Goal: Task Accomplishment & Management: Use online tool/utility

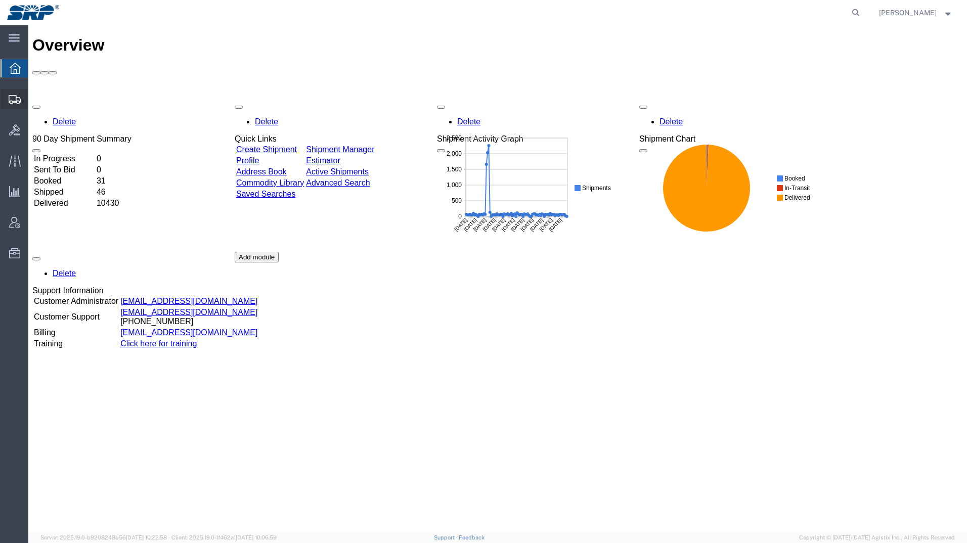
click at [4, 101] on div at bounding box center [15, 99] width 28 height 20
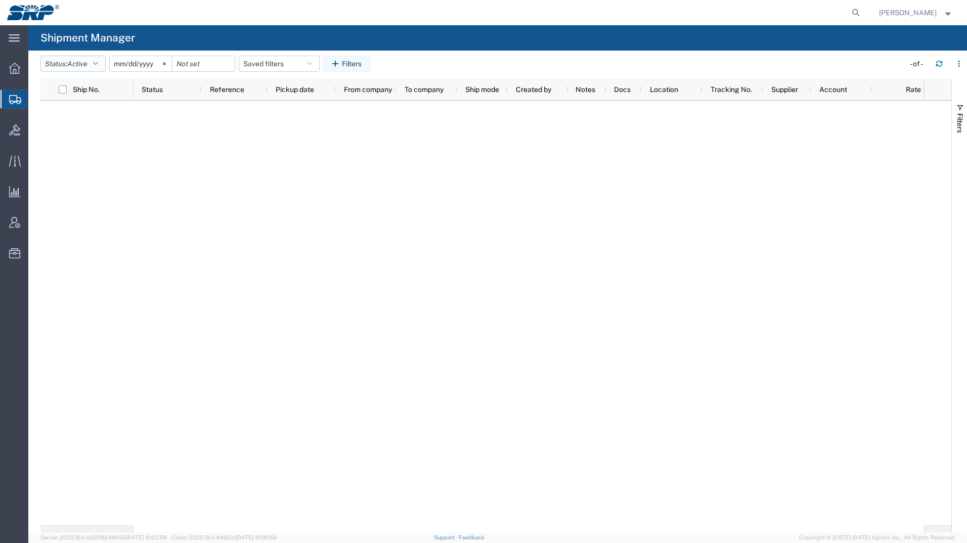
click at [98, 62] on icon "button" at bounding box center [95, 63] width 5 height 7
click at [84, 112] on span "All" at bounding box center [100, 117] width 118 height 16
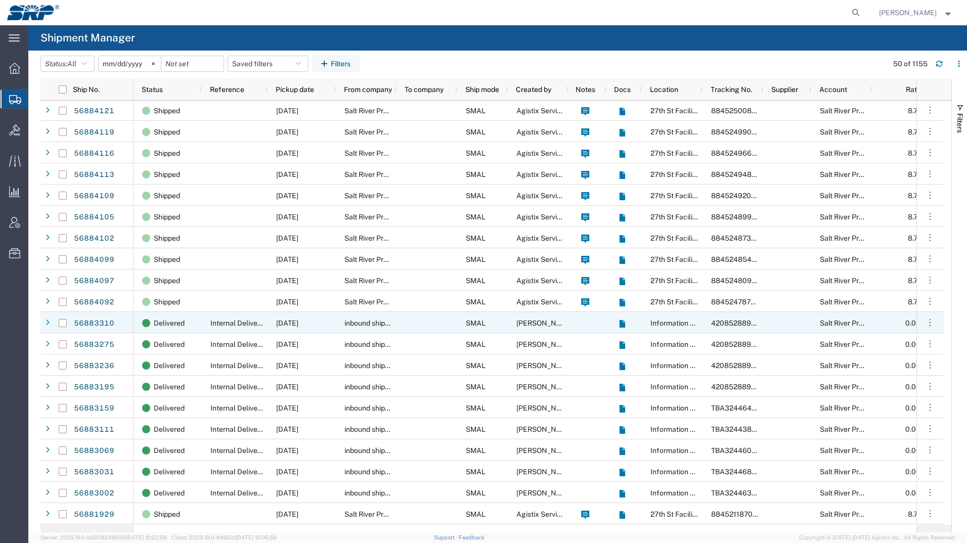
scroll to position [506, 0]
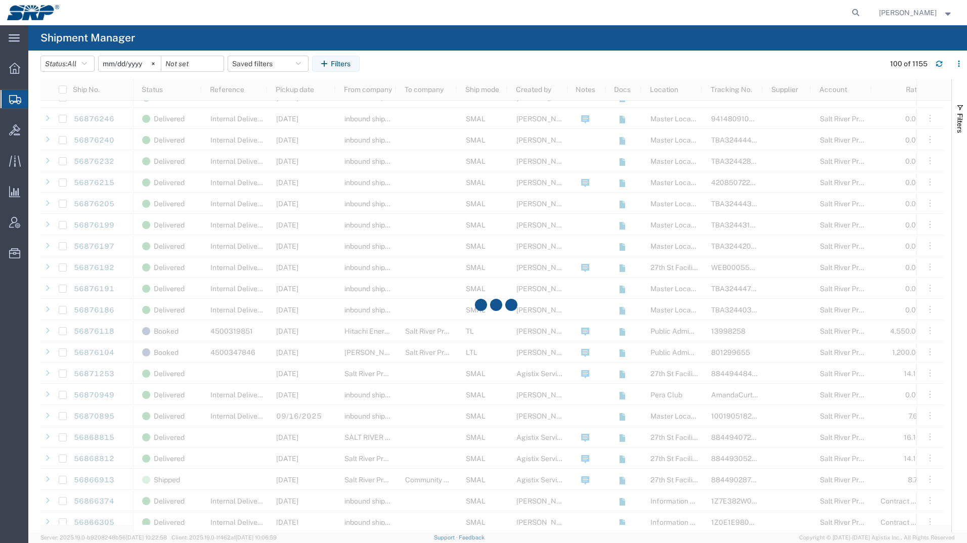
scroll to position [1619, 0]
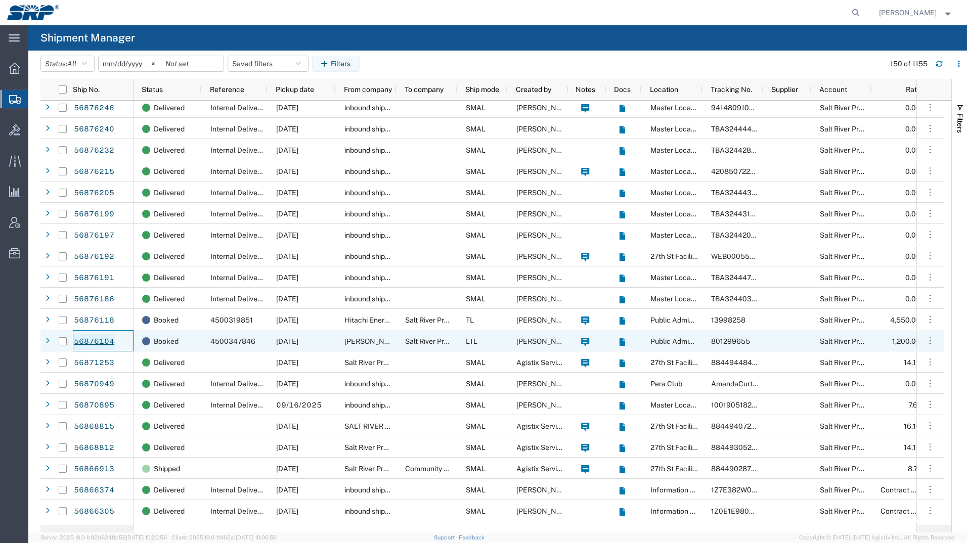
click at [90, 340] on link "56876104" at bounding box center [93, 342] width 41 height 16
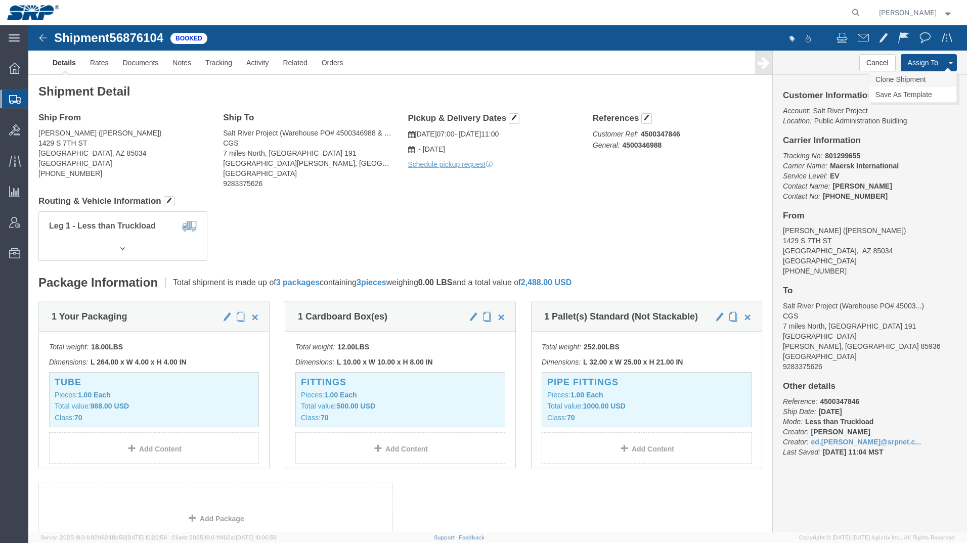
click link "Clone Shipment"
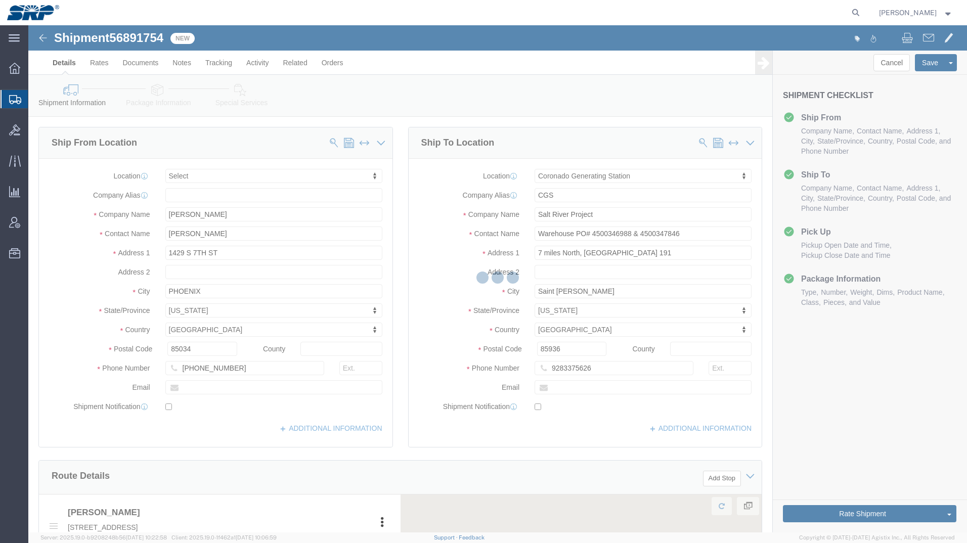
select select
select select "54827"
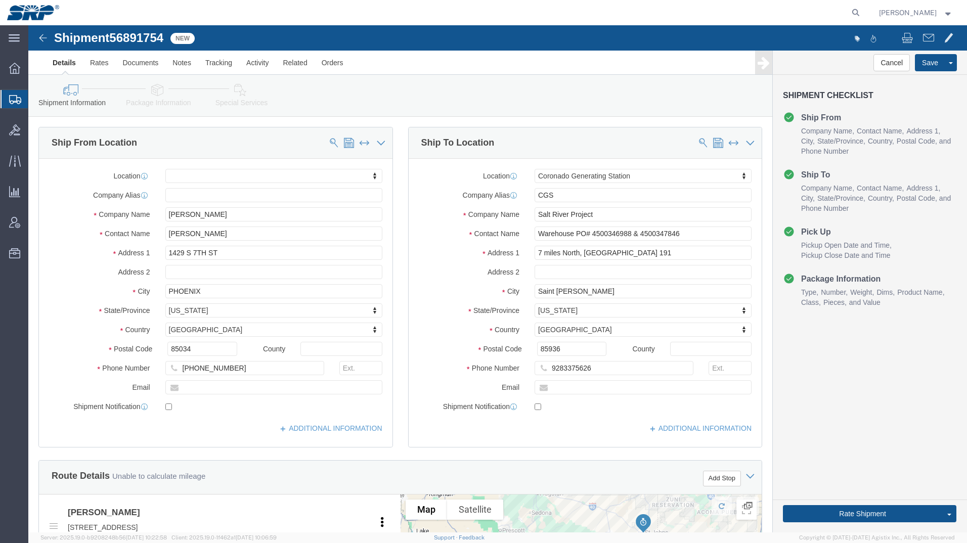
click at [12, 96] on icon at bounding box center [15, 99] width 12 height 9
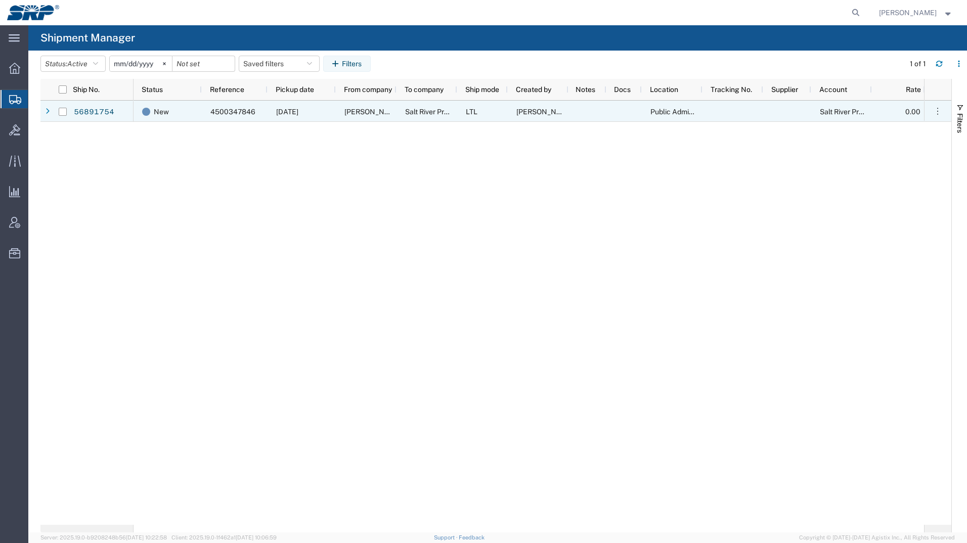
click at [298, 112] on span "[DATE]" at bounding box center [287, 112] width 22 height 8
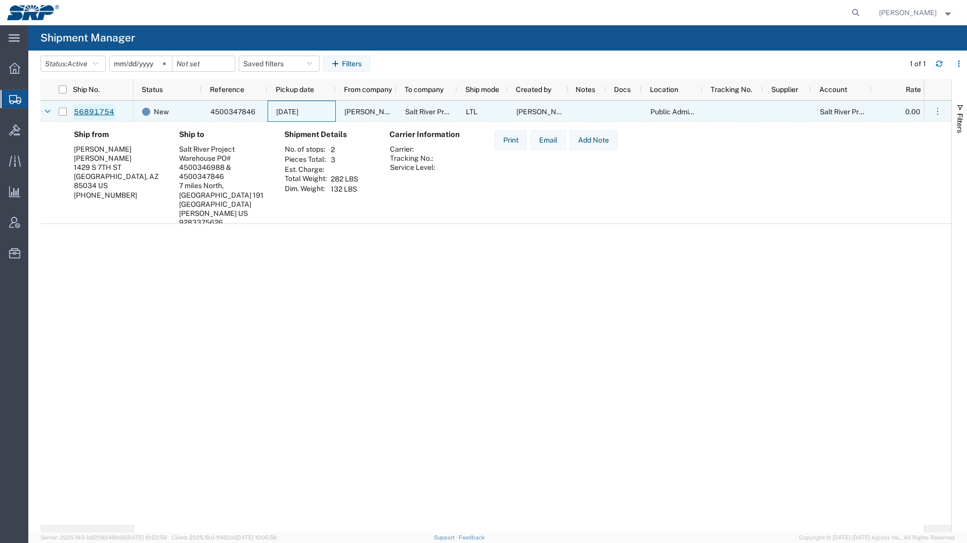
click at [81, 115] on link "56891754" at bounding box center [93, 112] width 41 height 16
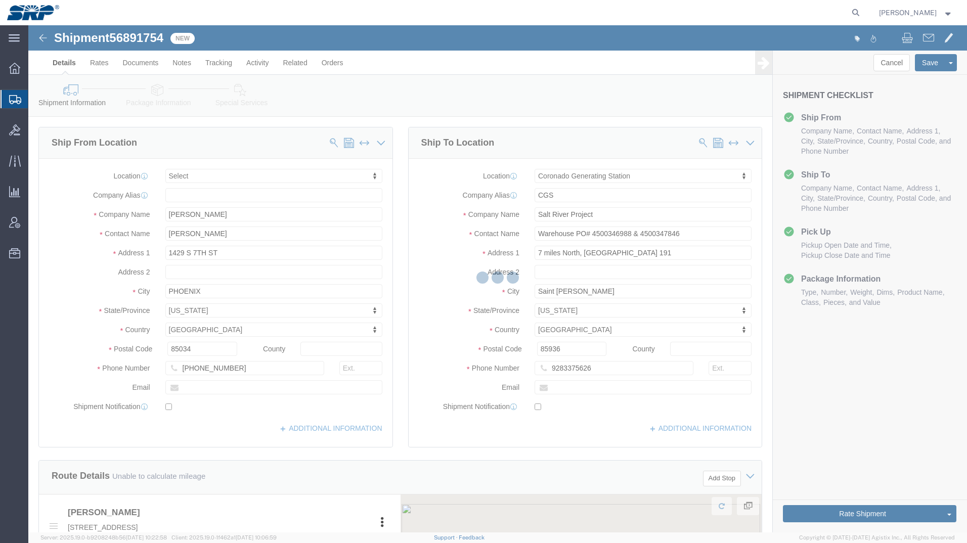
select select
select select "54827"
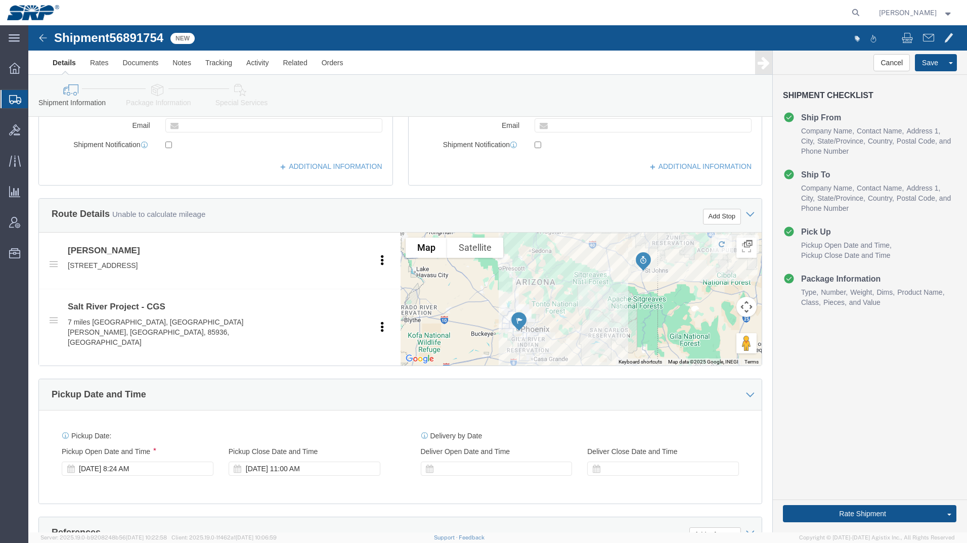
scroll to position [405, 0]
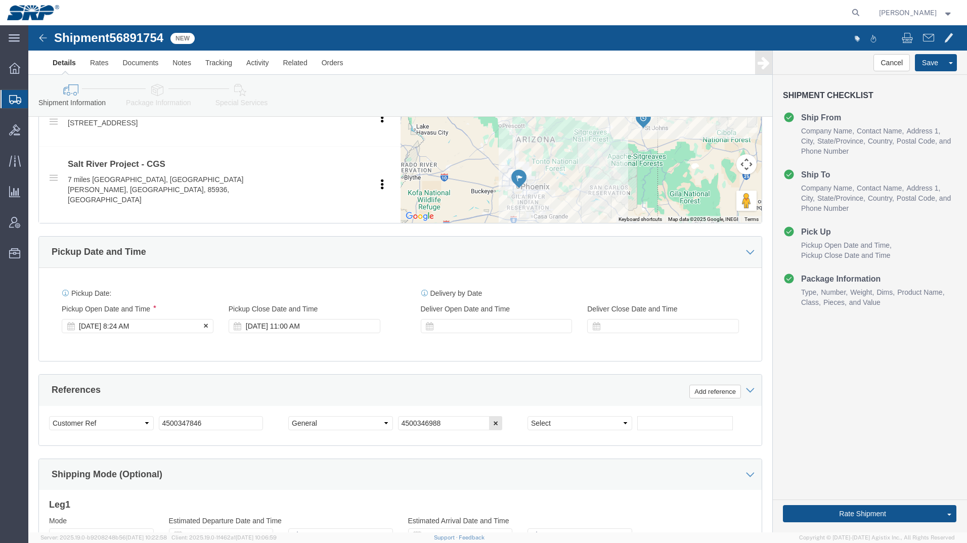
click div "[DATE] 8:24 AM"
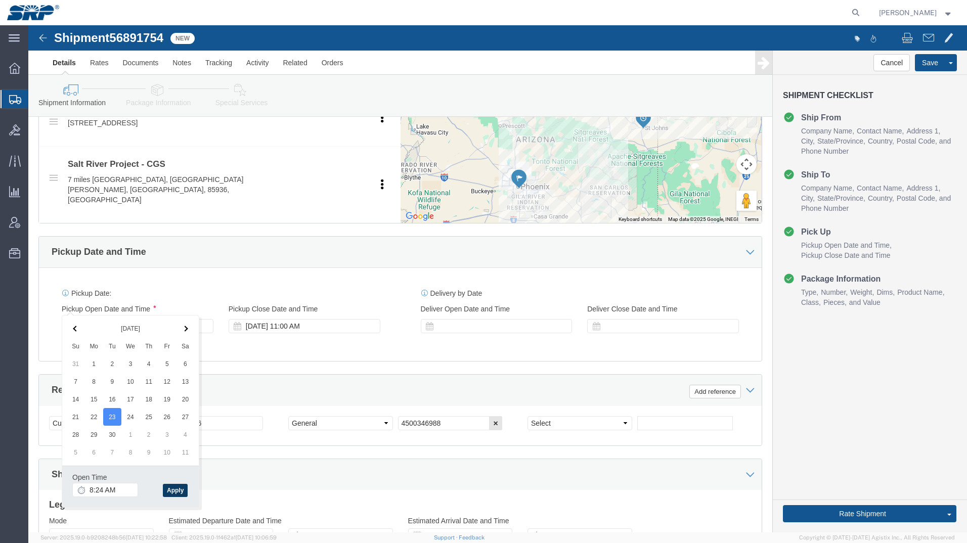
click button "Apply"
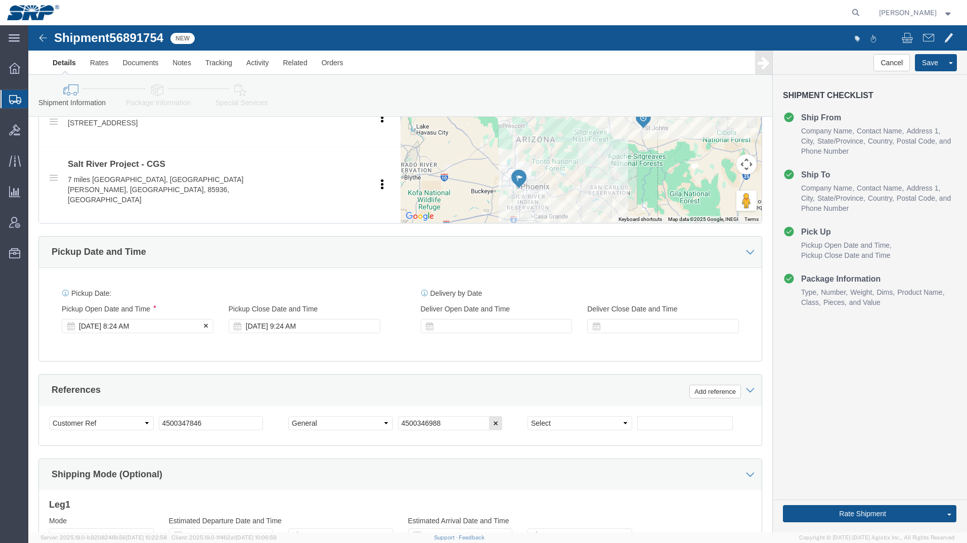
click div "[DATE] 8:24 AM"
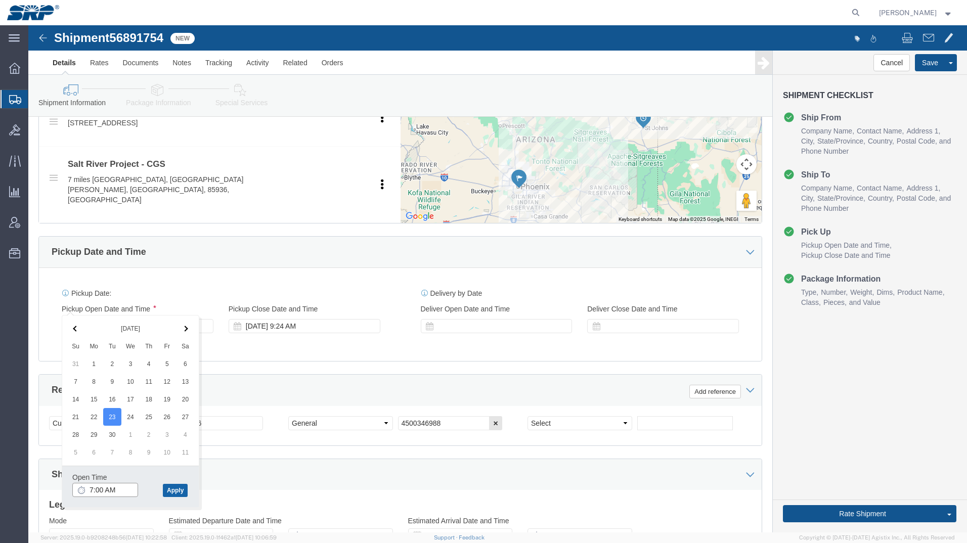
type input "7:00 AM"
click button "Apply"
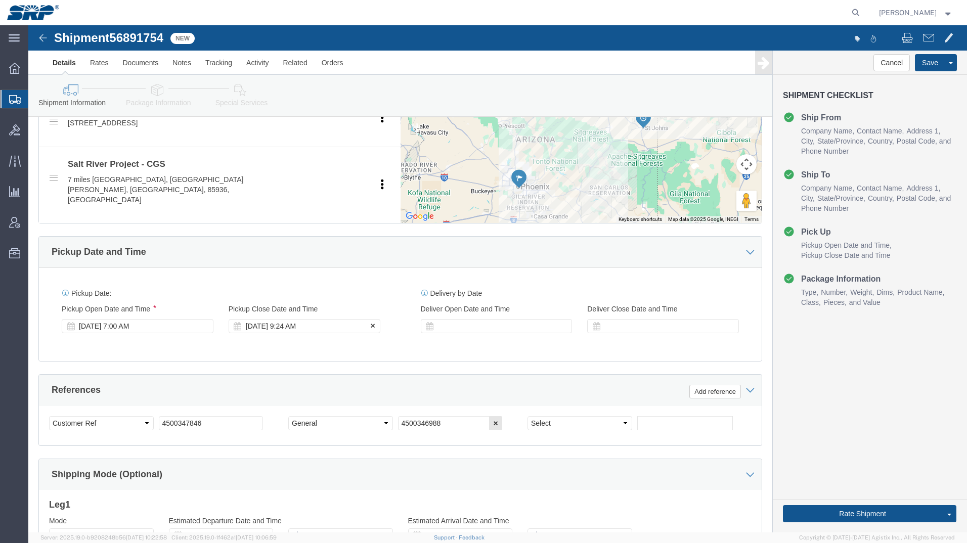
click div "Pickup Close Date Pickup Close Time Pickup Close Date and Time [DATE] 9:24 AM"
click div "[DATE] 9:24 AM"
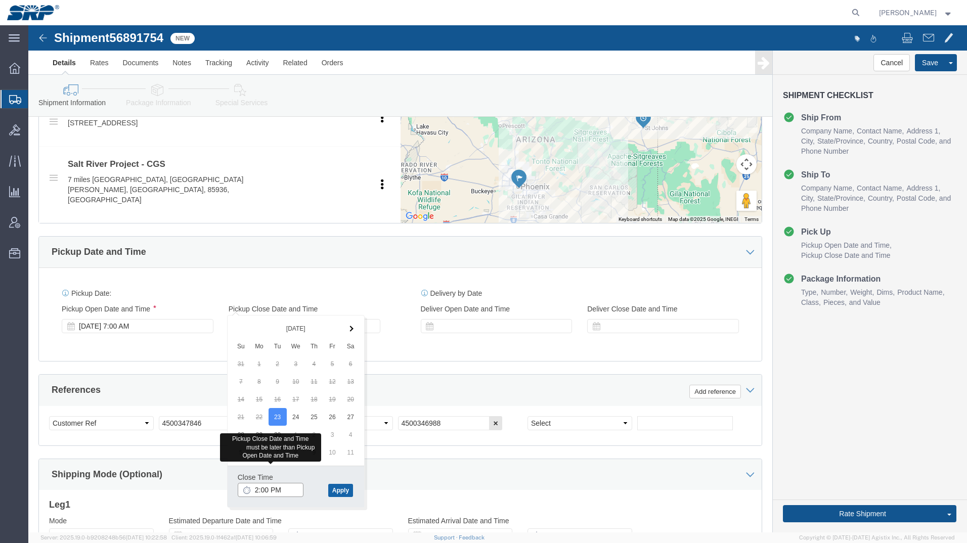
type input "2:00 PM"
click button "Apply"
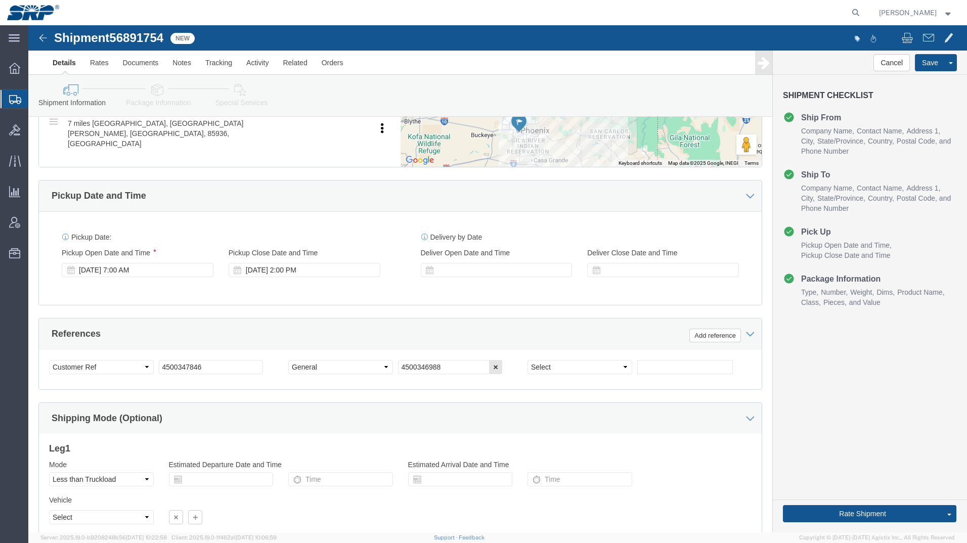
scroll to position [522, 0]
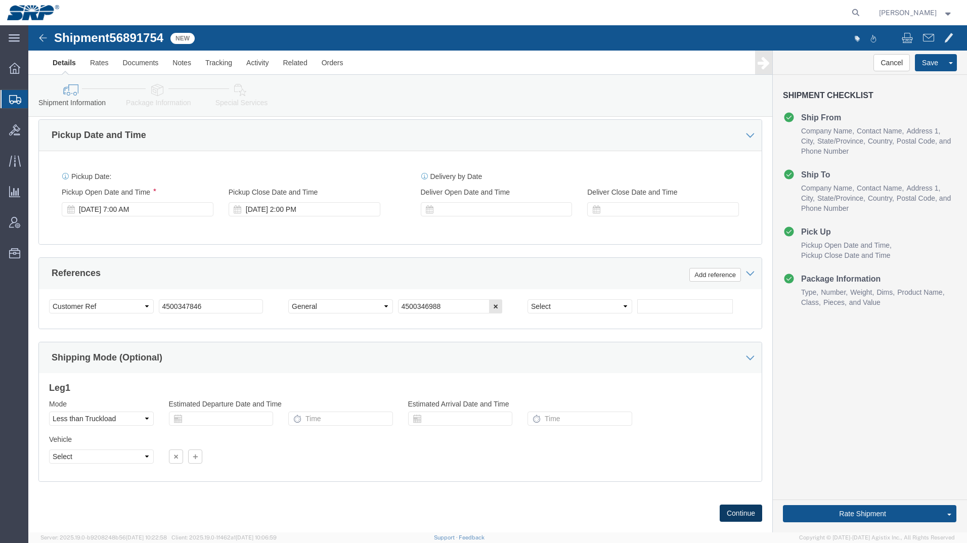
click button "Continue"
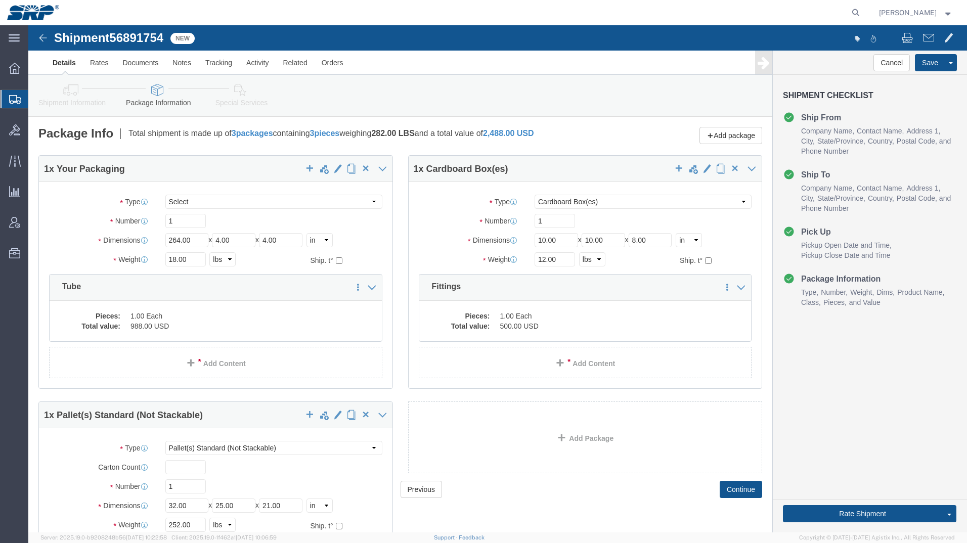
click at [16, 105] on div at bounding box center [15, 99] width 28 height 18
